Goal: Task Accomplishment & Management: Use online tool/utility

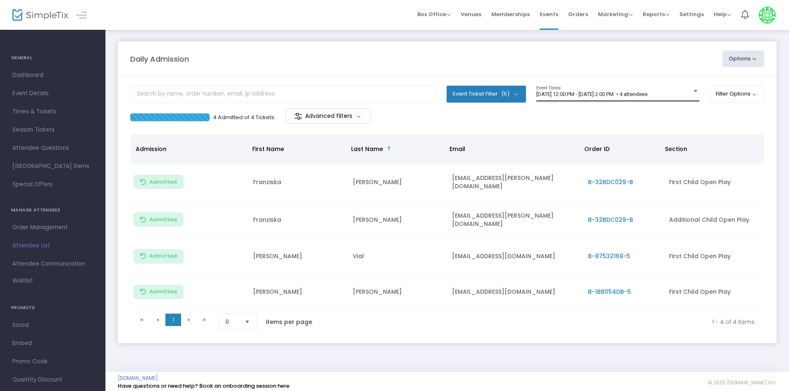
click at [665, 100] on div "[DATE] 12:00 PM - [DATE] 2:00 PM • 4 attendees Event Times" at bounding box center [617, 94] width 163 height 16
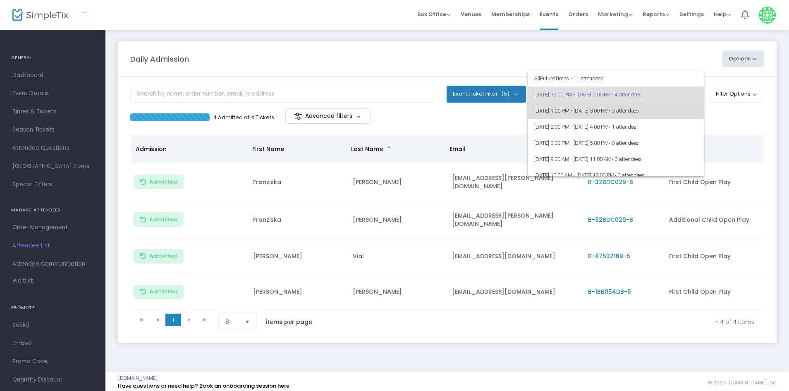
click at [639, 110] on span "• 3 attendees" at bounding box center [624, 111] width 30 height 6
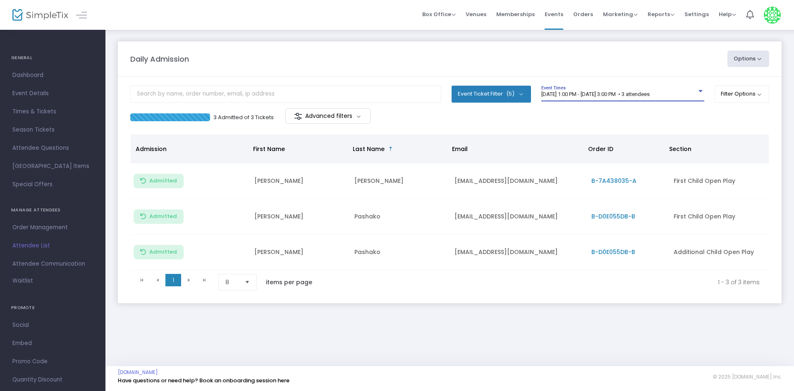
drag, startPoint x: 701, startPoint y: 96, endPoint x: 697, endPoint y: 97, distance: 4.3
click at [697, 97] on div "[DATE] 1:00 PM - [DATE] 3:00 PM • 3 attendees" at bounding box center [622, 94] width 163 height 6
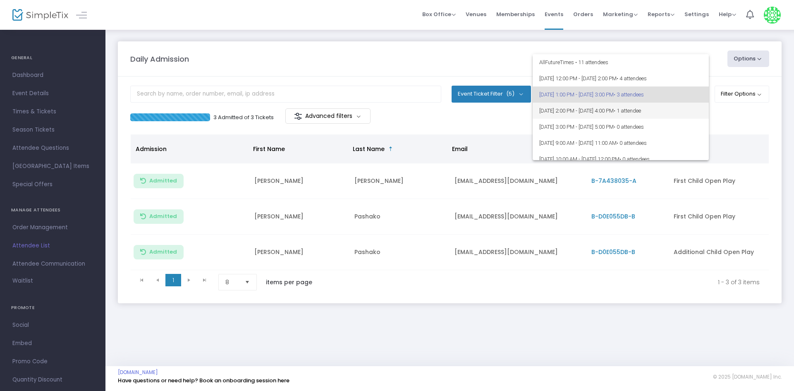
click at [676, 116] on span "[DATE] 2:00 PM - [DATE] 4:00 PM • 1 attendee" at bounding box center [620, 111] width 163 height 16
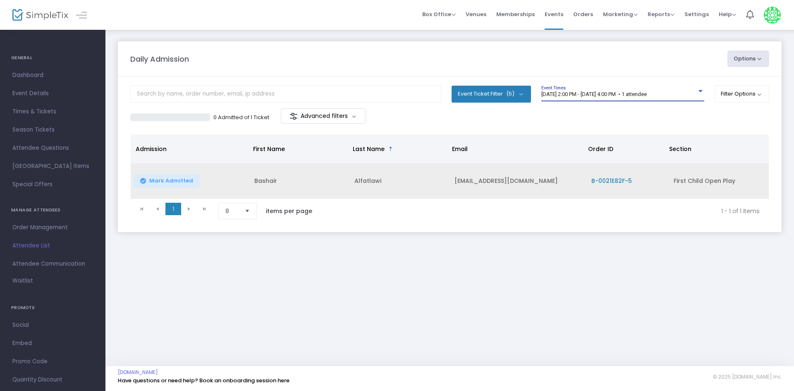
click at [183, 183] on span "Mark Admitted" at bounding box center [171, 180] width 44 height 7
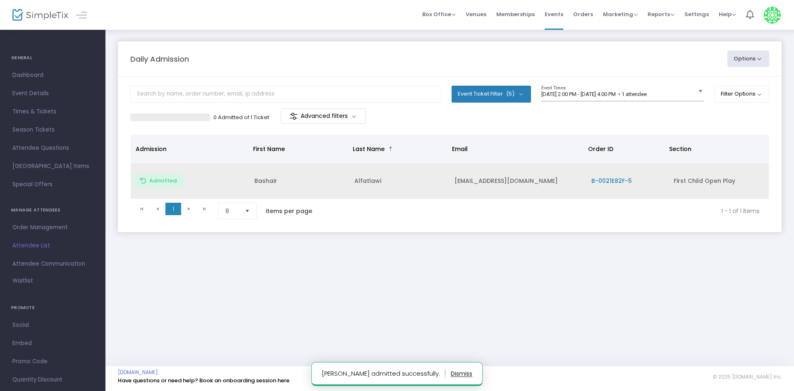
click at [611, 180] on span "B-0021E82F-5" at bounding box center [611, 181] width 41 height 8
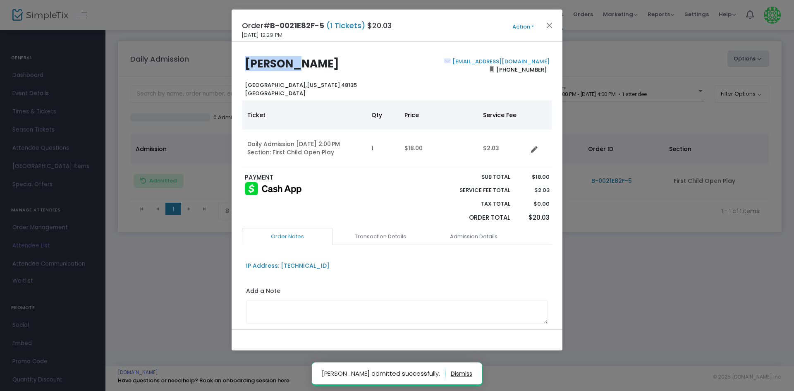
drag, startPoint x: 289, startPoint y: 62, endPoint x: 244, endPoint y: 62, distance: 45.1
click at [244, 62] on div "[PERSON_NAME][GEOGRAPHIC_DATA][US_STATE] [GEOGRAPHIC_DATA]" at bounding box center [319, 77] width 156 height 40
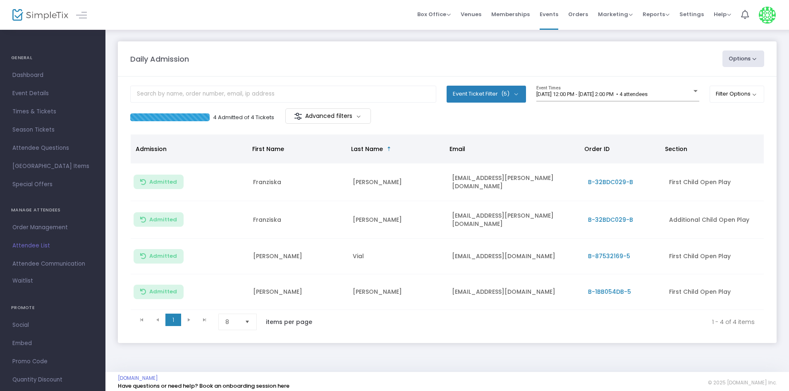
click at [612, 81] on body "Processing... please wait Box Office Sell Tickets Bookings Sell Season Pass Ven…" at bounding box center [394, 195] width 789 height 391
click at [616, 90] on div "[DATE] 12:00 PM - [DATE] 2:00 PM • 4 attendees Event Times" at bounding box center [617, 94] width 163 height 16
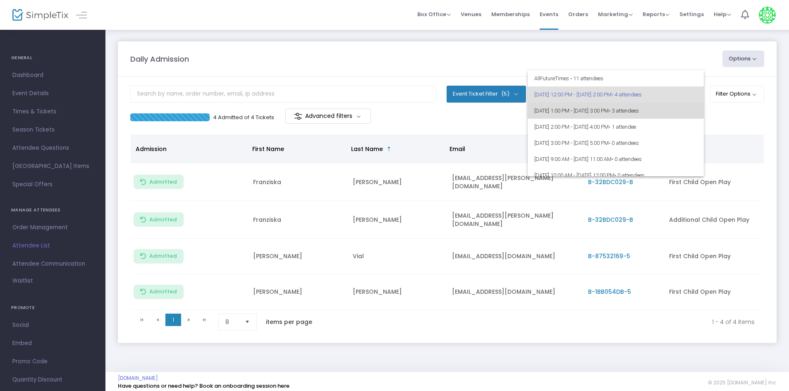
click at [619, 105] on span "[DATE] 1:00 PM - [DATE] 3:00 PM • 3 attendees" at bounding box center [615, 111] width 163 height 16
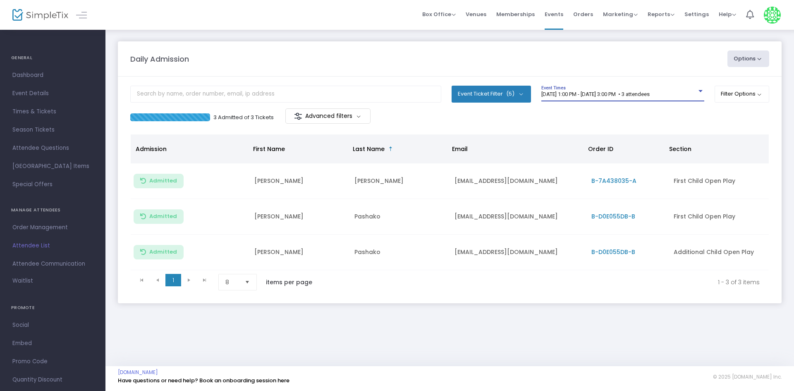
click at [584, 93] on span "[DATE] 1:00 PM - [DATE] 3:00 PM • 3 attendees" at bounding box center [595, 94] width 108 height 6
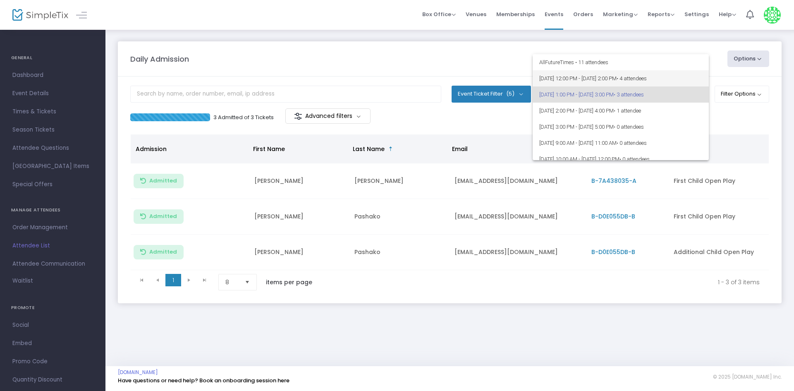
click at [567, 78] on span "8/25/2025 @ 12:00 PM - 8/25/2025 @ 2:00 PM • 4 attendees" at bounding box center [620, 78] width 163 height 16
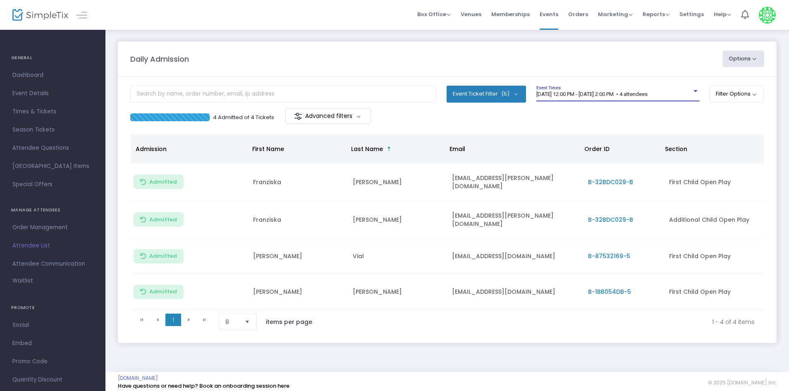
click at [588, 88] on div "[DATE] 12:00 PM - [DATE] 2:00 PM • 4 attendees Event Times" at bounding box center [617, 94] width 163 height 16
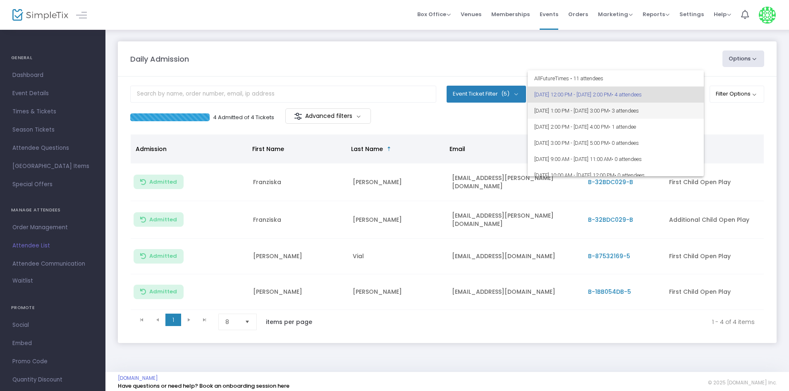
click at [621, 114] on span "[DATE] 1:00 PM - [DATE] 3:00 PM • 3 attendees" at bounding box center [615, 111] width 163 height 16
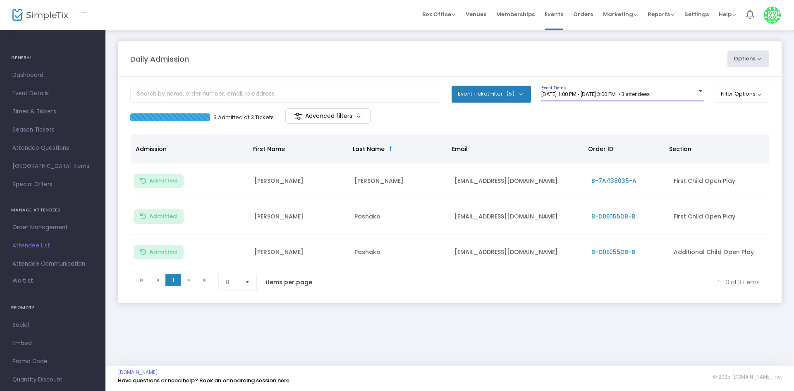
click at [602, 91] on span "[DATE] 1:00 PM - [DATE] 3:00 PM • 3 attendees" at bounding box center [595, 94] width 108 height 6
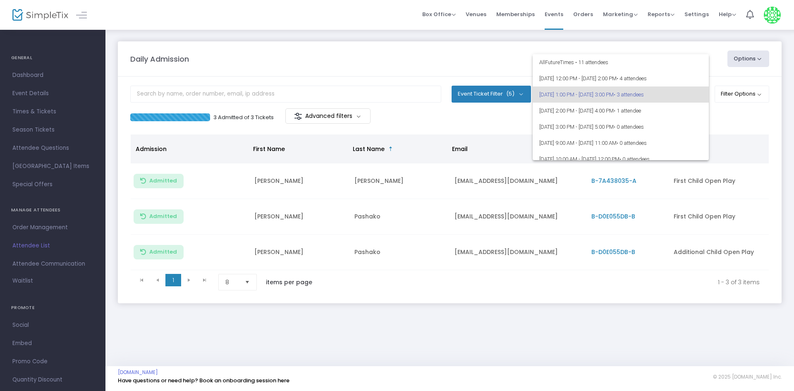
click at [482, 60] on div at bounding box center [397, 195] width 794 height 391
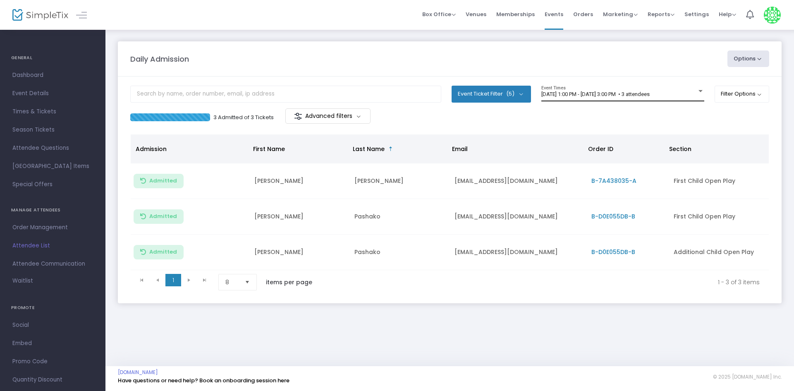
click at [613, 93] on span "[DATE] 1:00 PM - [DATE] 3:00 PM • 3 attendees" at bounding box center [595, 94] width 108 height 6
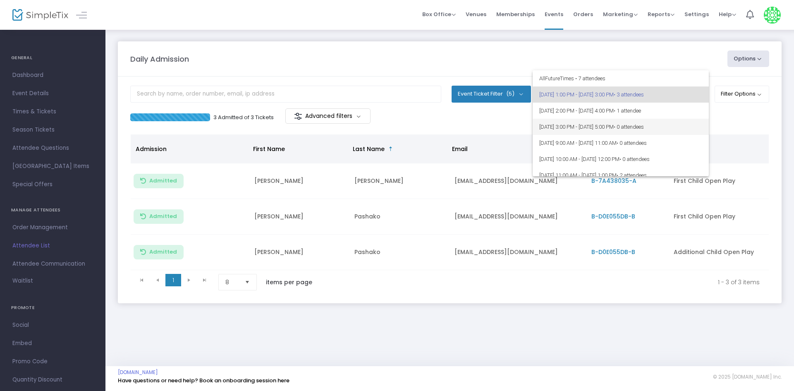
click at [606, 134] on span "8/25/2025 @ 3:00 PM - 8/25/2025 @ 5:00 PM • 0 attendees" at bounding box center [620, 127] width 163 height 16
